Goal: Transaction & Acquisition: Purchase product/service

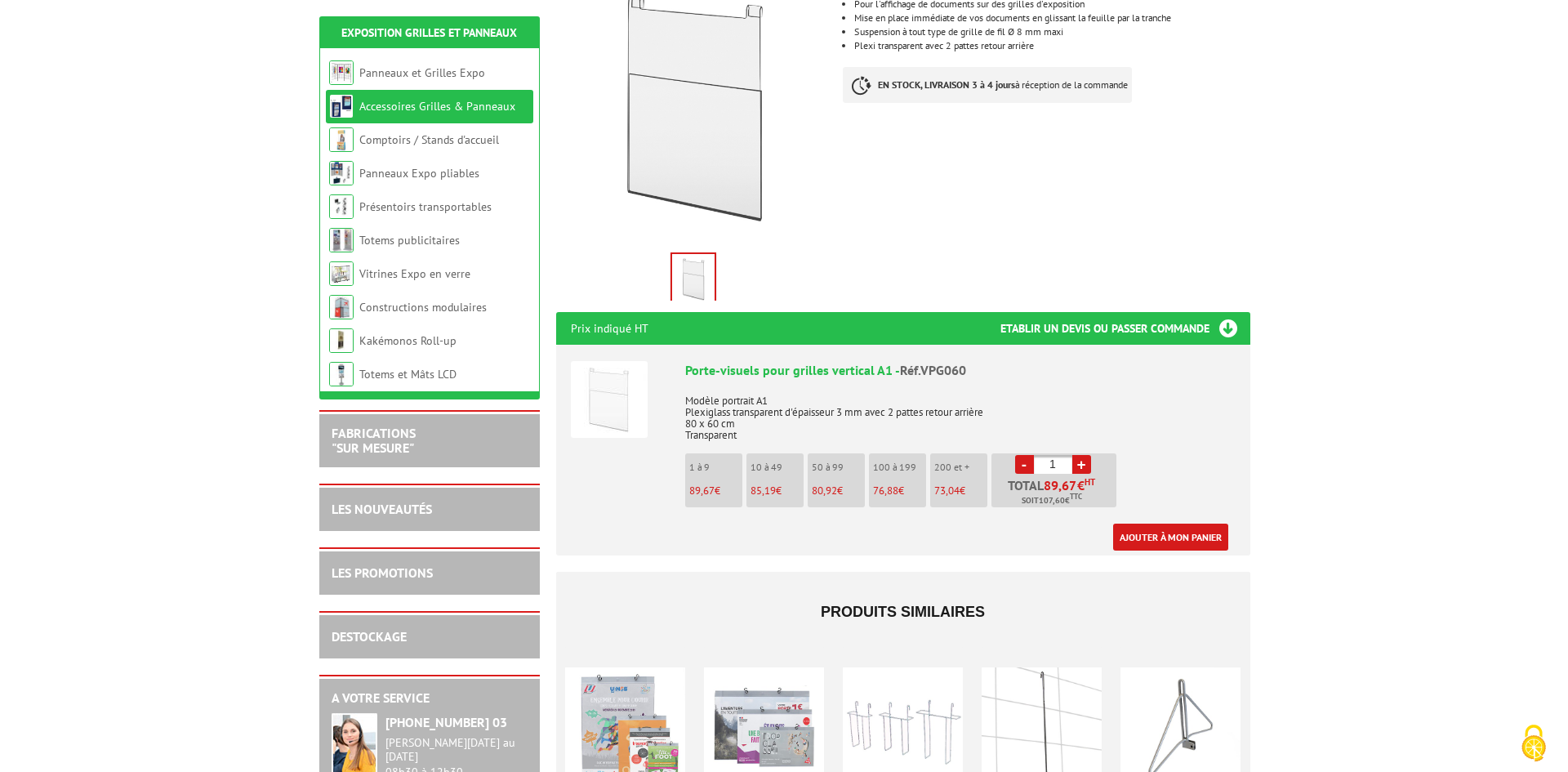
scroll to position [327, 0]
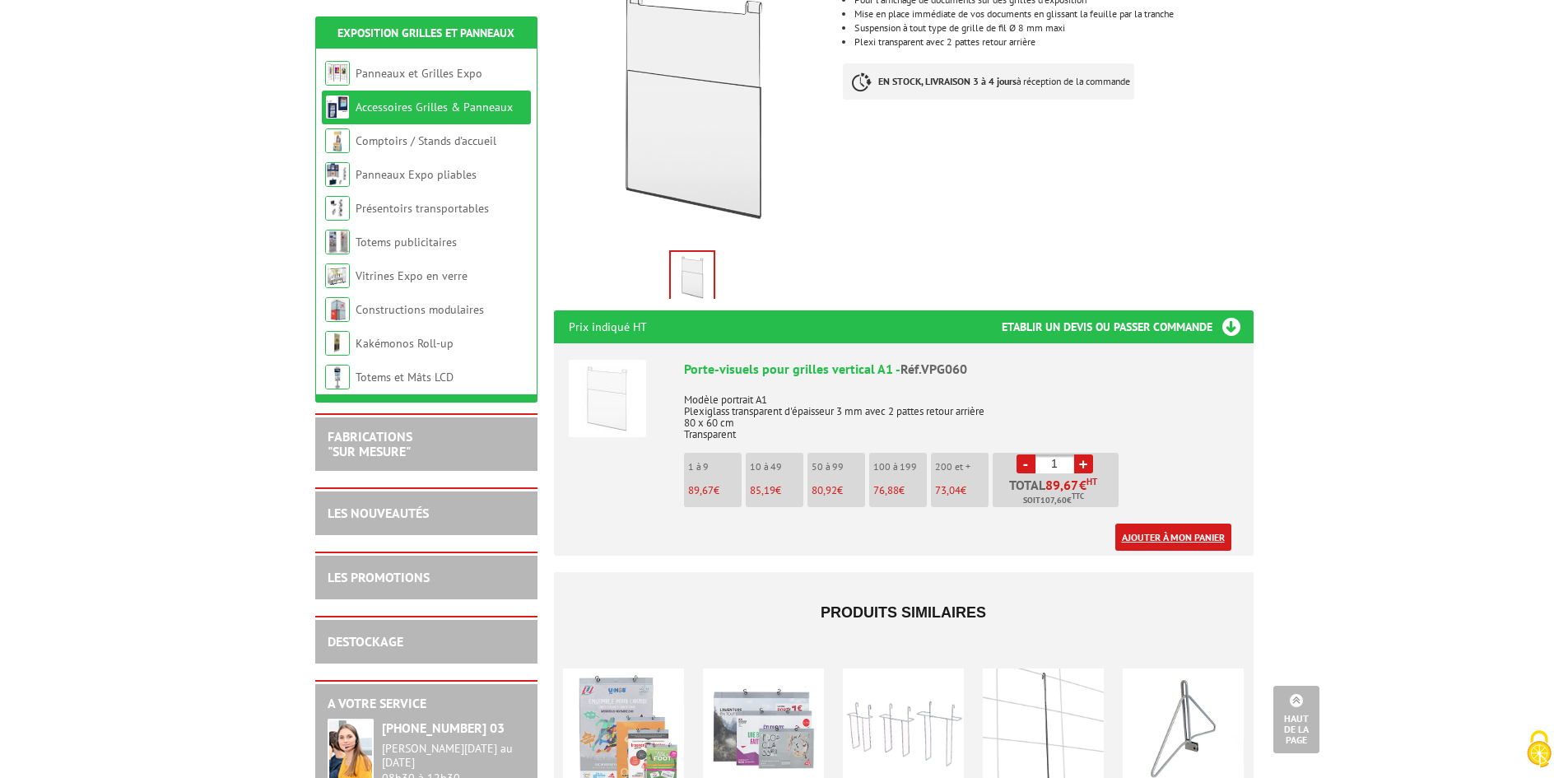
click at [1189, 524] on link "Ajouter à mon panier" at bounding box center [1172, 537] width 116 height 27
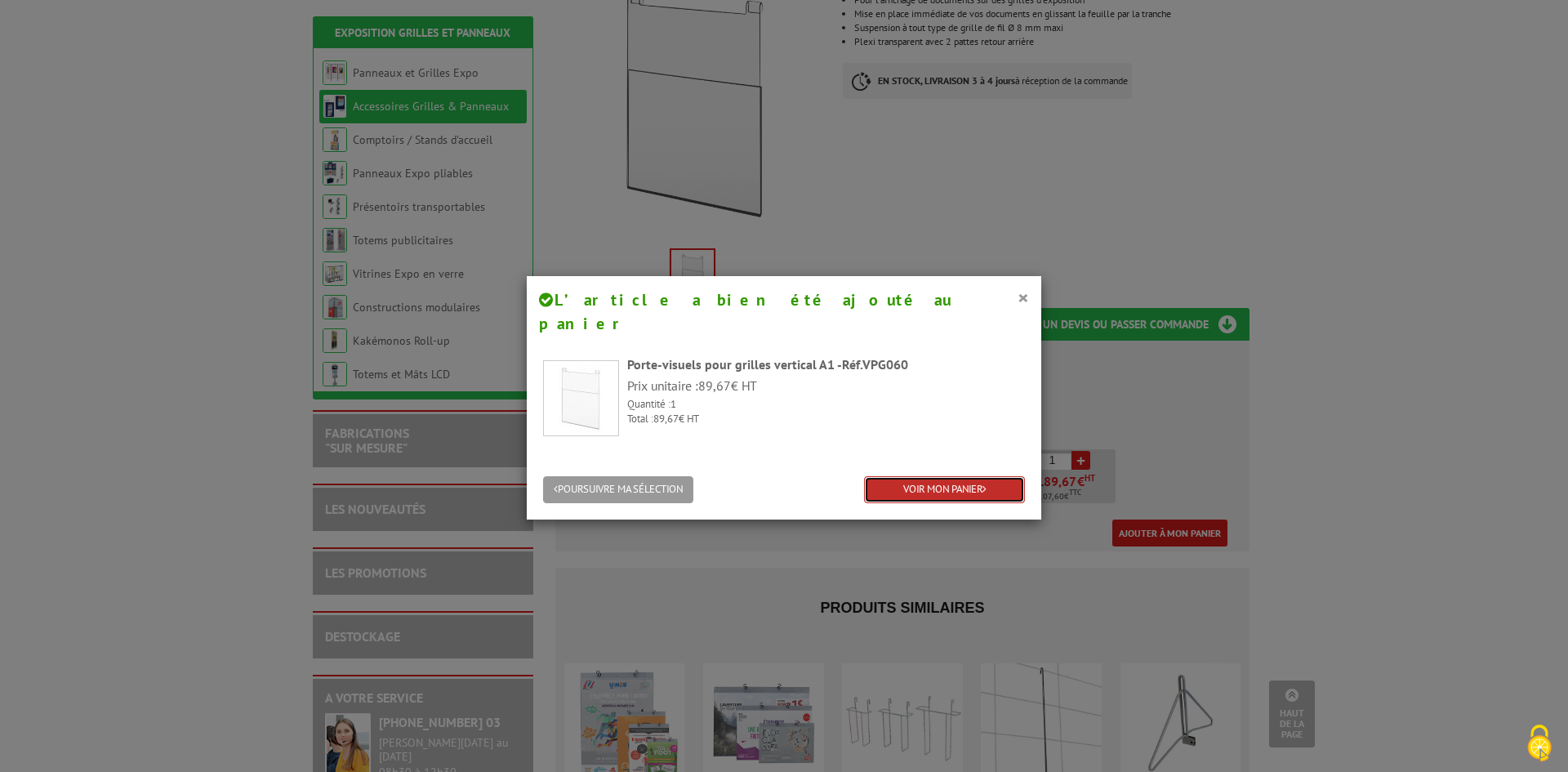
click at [994, 477] on link "VOIR MON PANIER" at bounding box center [944, 490] width 161 height 27
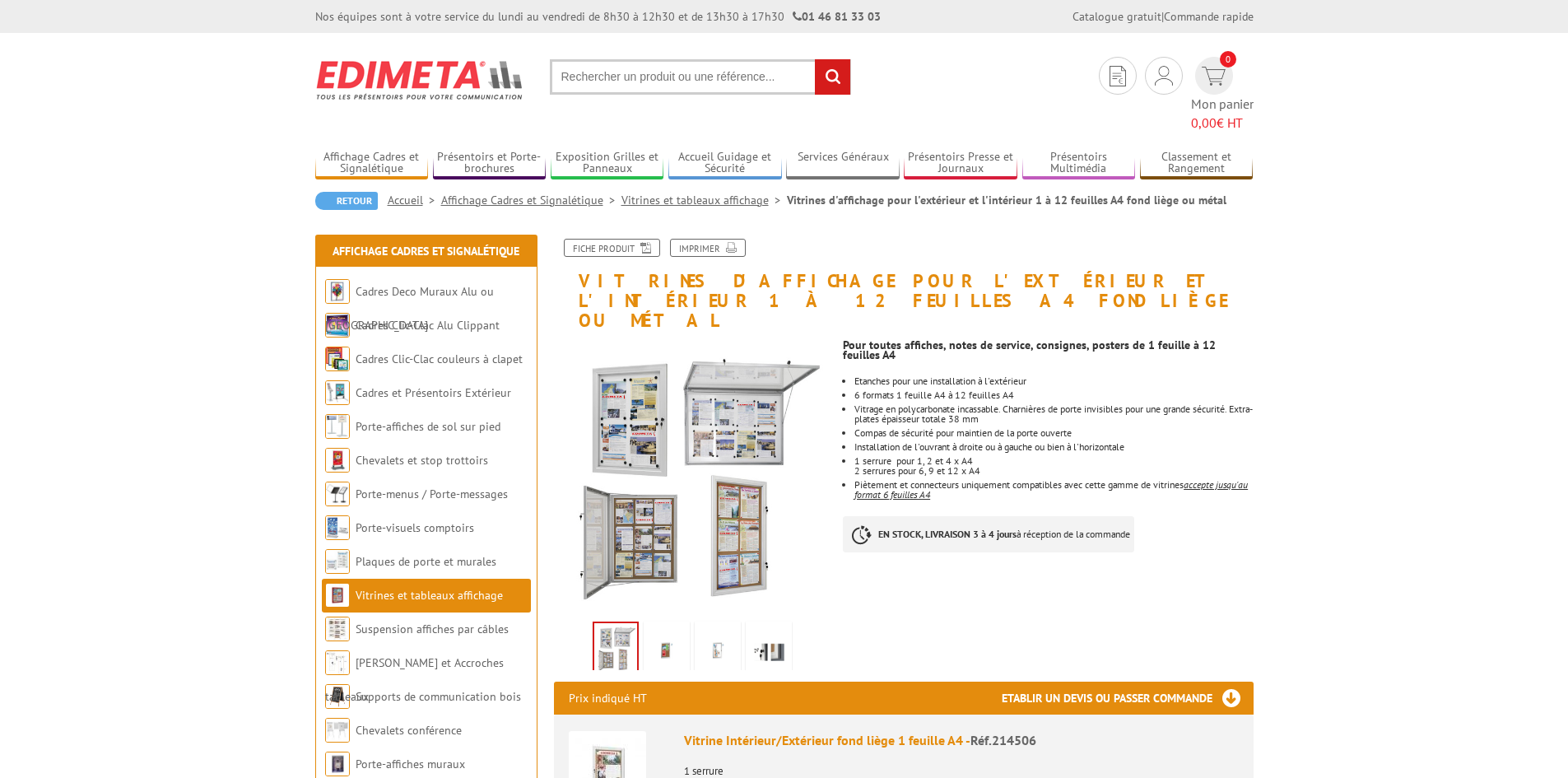
click at [638, 87] on input "text" at bounding box center [700, 77] width 301 height 35
click at [629, 79] on input "text" at bounding box center [700, 77] width 301 height 35
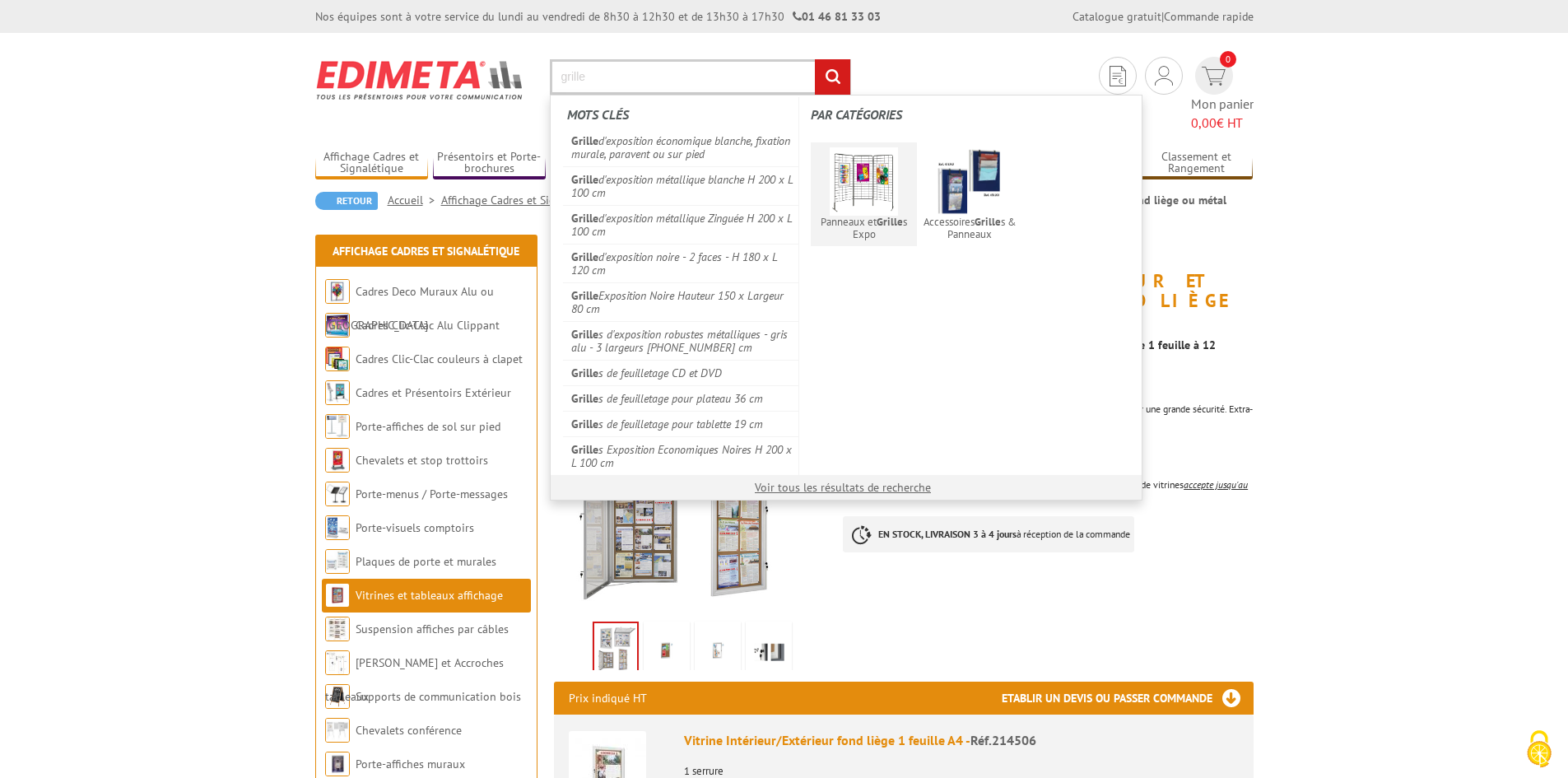
type input "grille"
click at [891, 215] on em "Grille" at bounding box center [890, 222] width 26 height 14
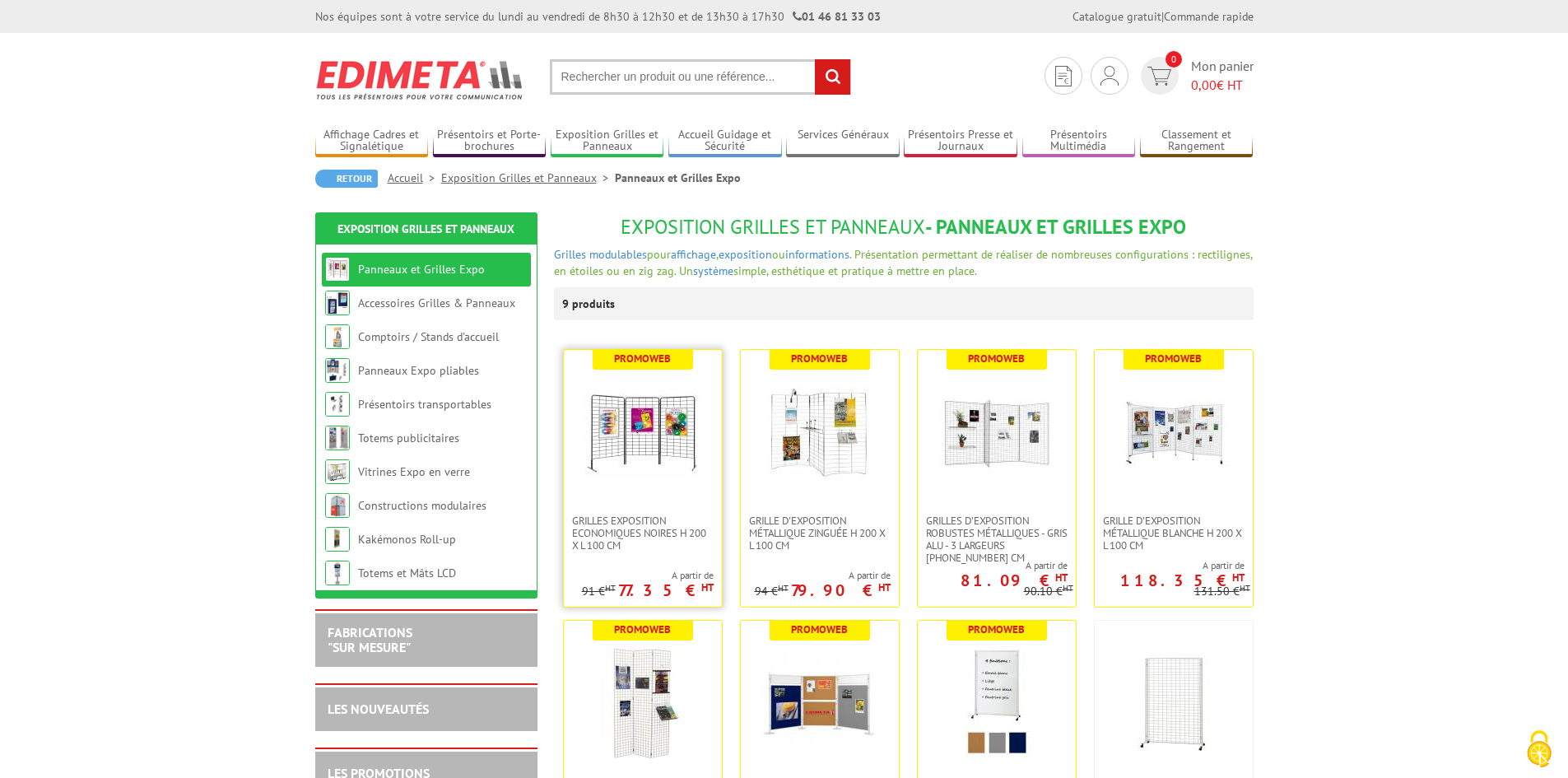
click at [669, 436] on img at bounding box center [643, 432] width 116 height 116
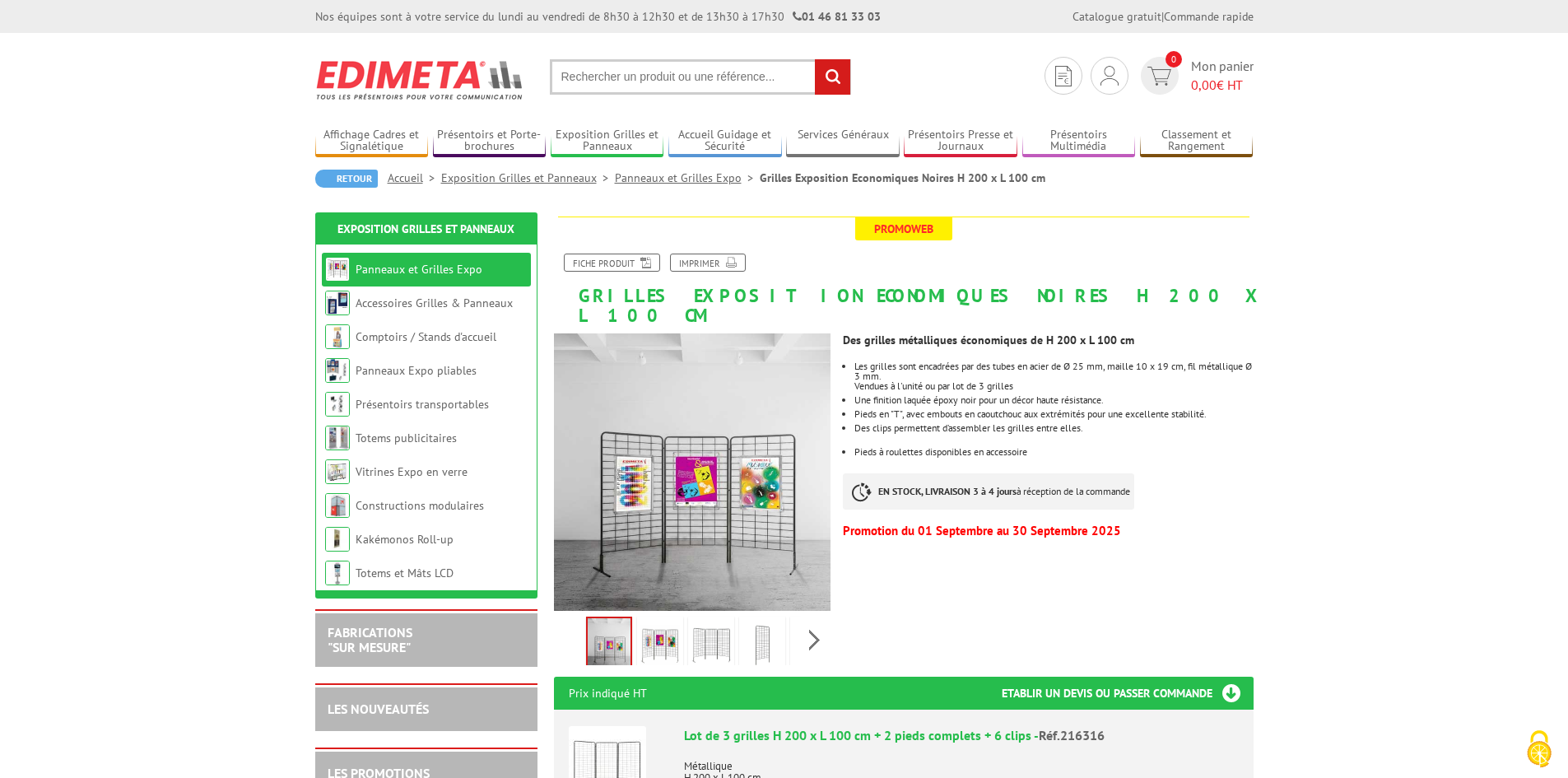
click at [656, 629] on img at bounding box center [660, 646] width 40 height 51
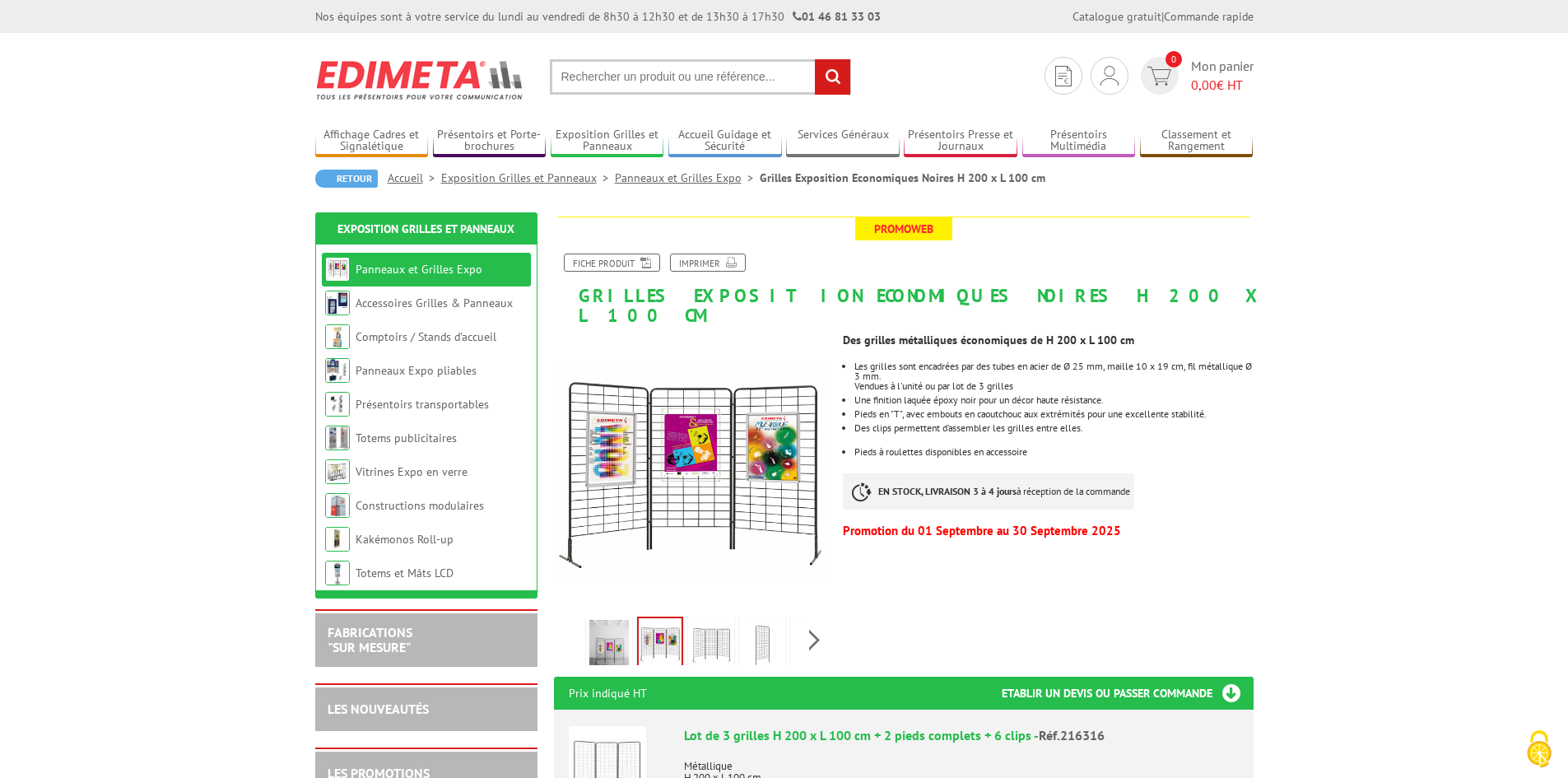
click at [723, 625] on img at bounding box center [711, 646] width 40 height 51
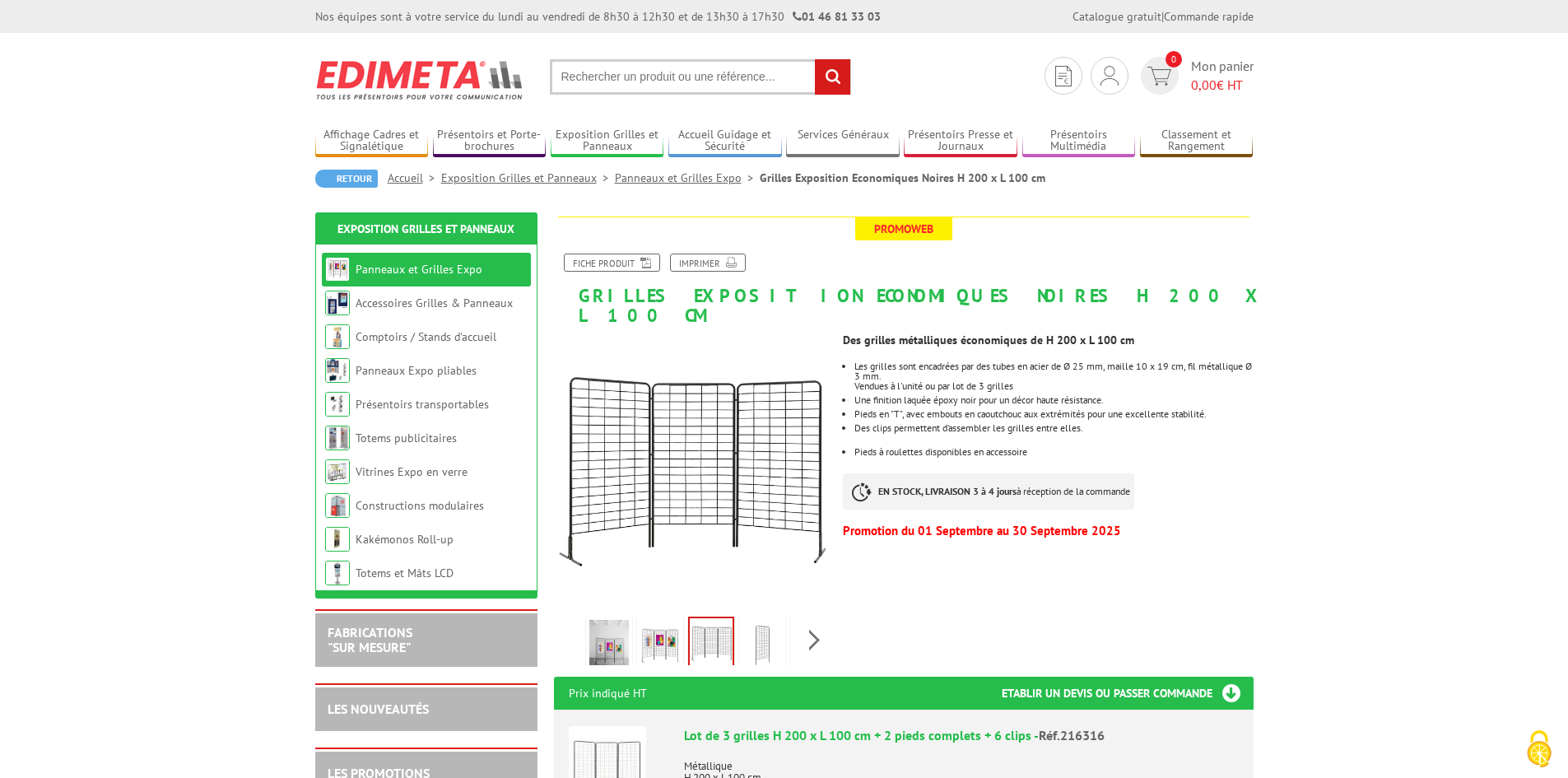
click at [611, 620] on img at bounding box center [609, 646] width 40 height 51
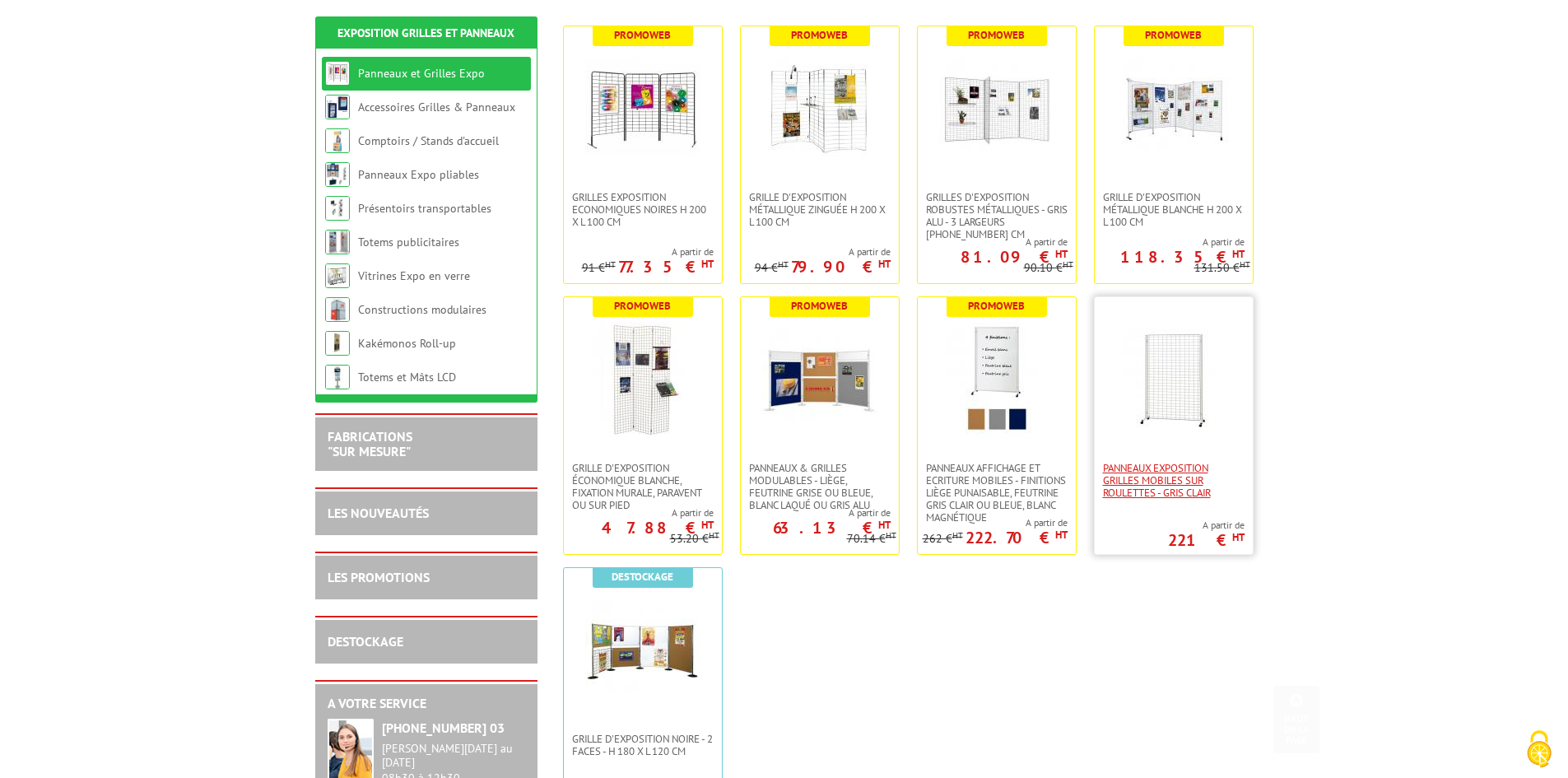
scroll to position [329, 0]
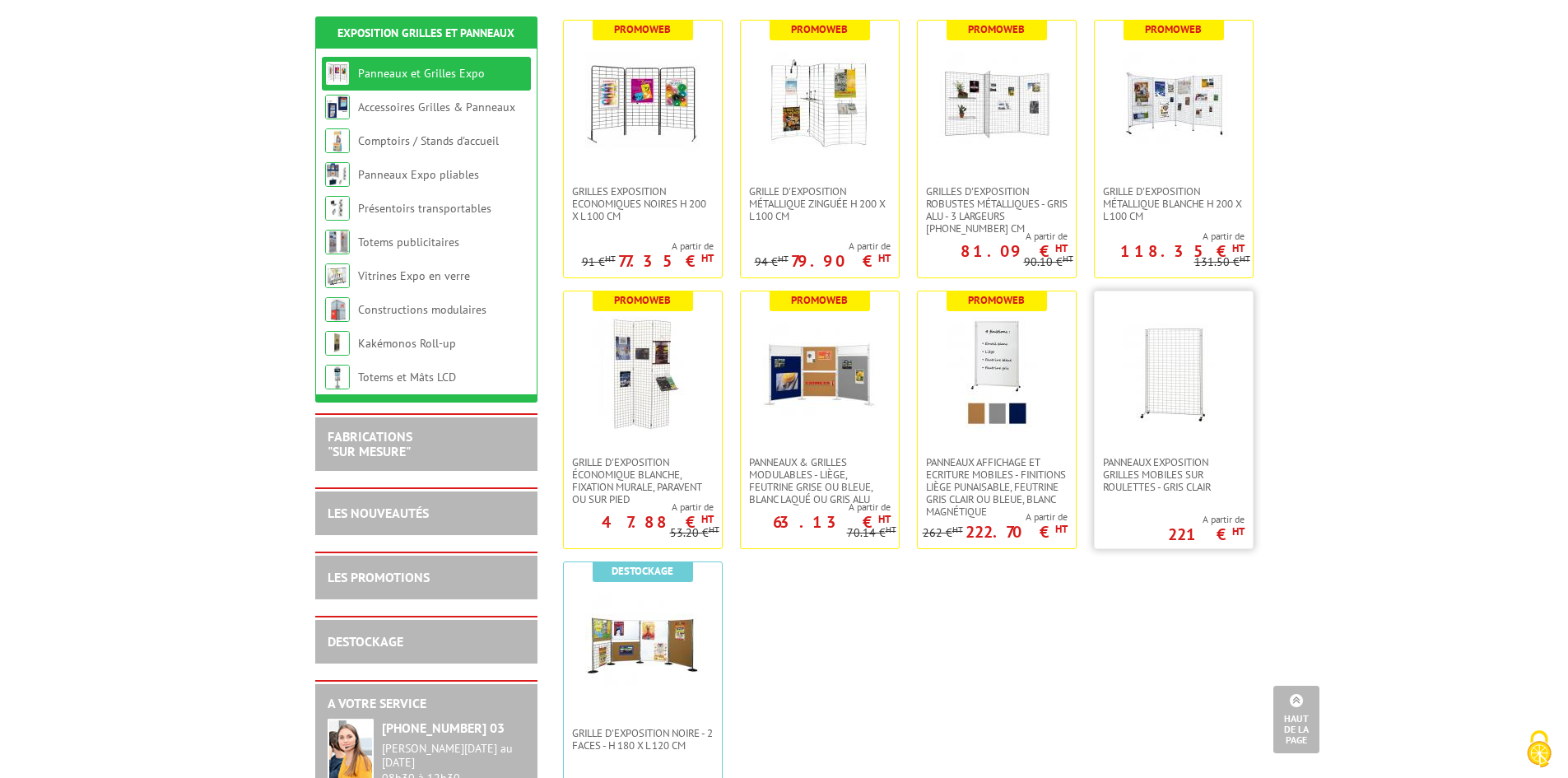
click at [1169, 404] on img at bounding box center [1173, 374] width 116 height 116
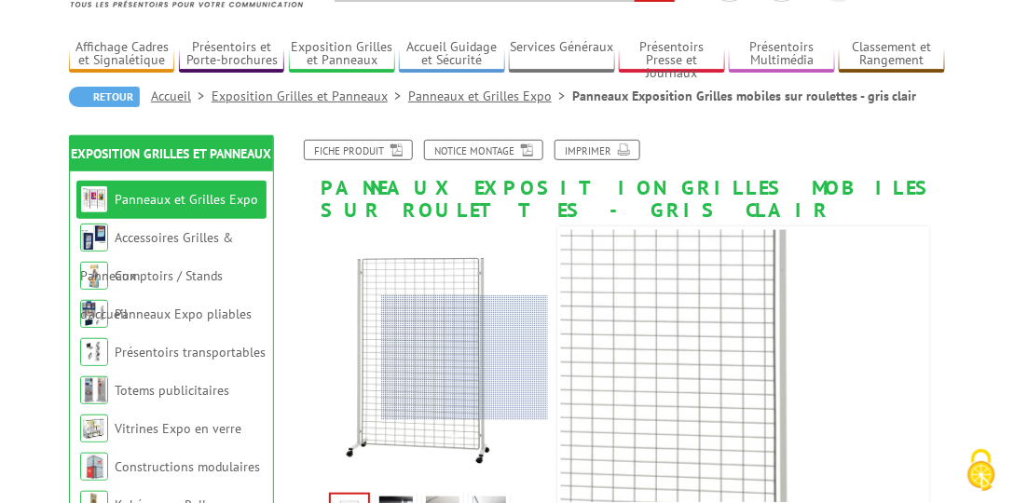
scroll to position [106, 0]
